Goal: Task Accomplishment & Management: Use online tool/utility

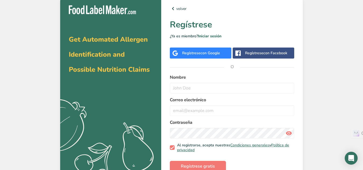
click at [194, 56] on div "Regístrese con Google" at bounding box center [201, 53] width 38 height 6
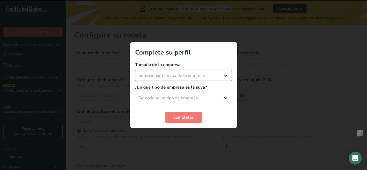
click at [224, 73] on select "Seleccionar tamaño de la empresa Menos de 10 empleados De 10 a 50 empleados De …" at bounding box center [183, 75] width 97 height 11
select select "1"
click at [135, 70] on select "Seleccionar tamaño de la empresa Menos de 10 empleados De 10 a 50 empleados De …" at bounding box center [183, 75] width 97 height 11
click at [219, 96] on select "Seleccione un tipo de empresa Fabricante de alimentos envasados Restaurante y c…" at bounding box center [183, 98] width 97 height 11
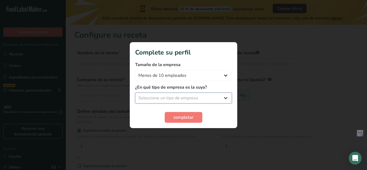
click at [219, 96] on select "Seleccione un tipo de empresa Fabricante de alimentos envasados Restaurante y c…" at bounding box center [183, 98] width 97 height 11
select select "3"
click at [135, 93] on select "Seleccione un tipo de empresa Fabricante de alimentos envasados Restaurante y c…" at bounding box center [183, 98] width 97 height 11
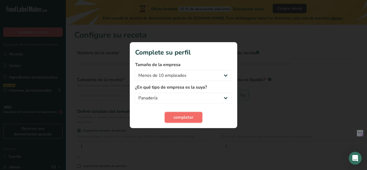
click at [194, 122] on button "completar" at bounding box center [183, 117] width 38 height 11
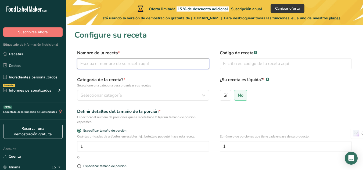
click at [189, 67] on input "text" at bounding box center [143, 63] width 132 height 11
type input "Barras de prote"
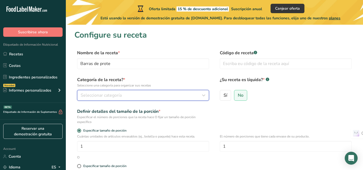
click at [155, 94] on div "Seleccionar categoría" at bounding box center [142, 95] width 122 height 6
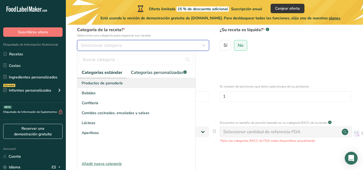
scroll to position [56, 0]
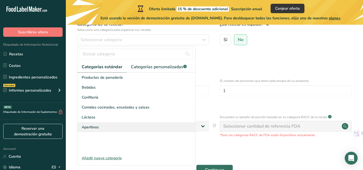
click at [144, 126] on div "Aperitivos" at bounding box center [136, 127] width 118 height 10
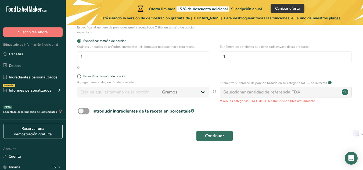
scroll to position [90, 0]
click at [214, 131] on button "Continuar" at bounding box center [214, 135] width 37 height 11
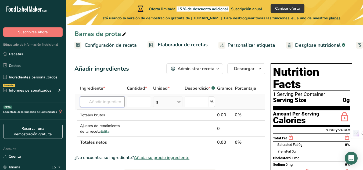
click at [121, 96] on input "text" at bounding box center [102, 101] width 45 height 11
type input "n"
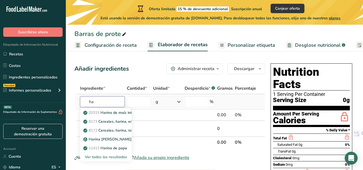
type input "h"
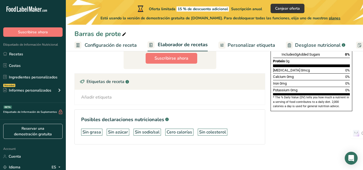
scroll to position [138, 0]
